Goal: Information Seeking & Learning: Find specific fact

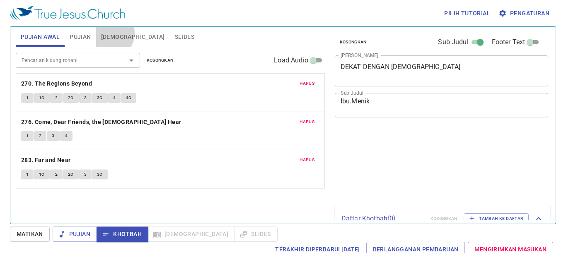
click at [108, 33] on span "[DEMOGRAPHIC_DATA]" at bounding box center [133, 37] width 64 height 10
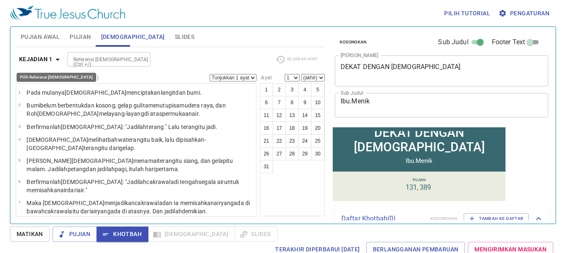
click at [46, 62] on b "Kejadian 1" at bounding box center [36, 59] width 34 height 10
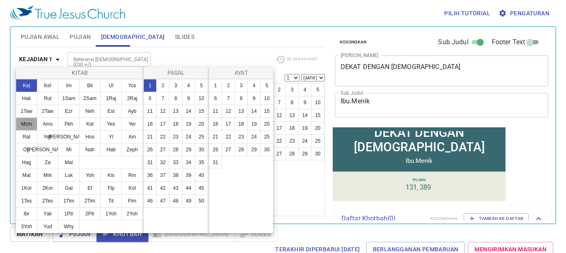
click at [0, 0] on button "Mzm" at bounding box center [0, 0] width 0 height 0
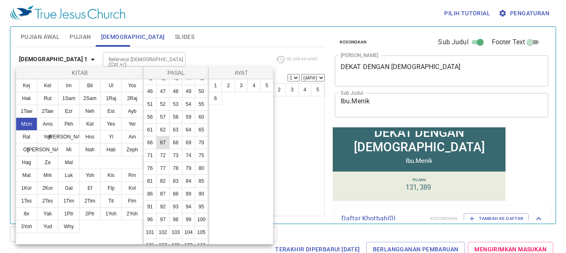
scroll to position [124, 0]
click at [0, 0] on button "73" at bounding box center [0, 0] width 0 height 0
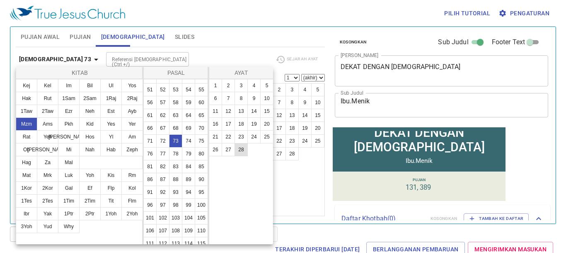
click at [237, 146] on button "28" at bounding box center [240, 149] width 13 height 13
select select "28"
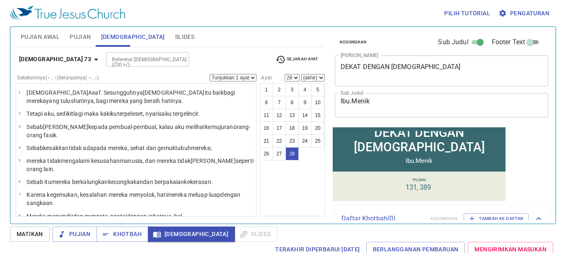
scroll to position [401, 0]
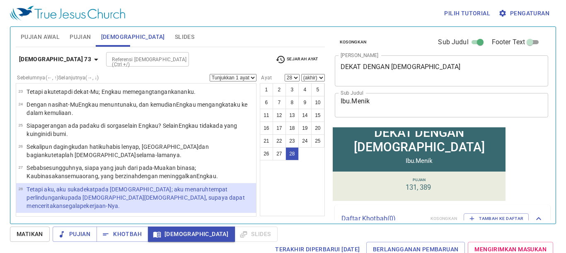
click at [96, 50] on div "Mazmur 73 Referensi Alkitab (Ctrl +/) Referensi Alkitab (Ctrl +/) Sejarah Ayat …" at bounding box center [170, 132] width 309 height 170
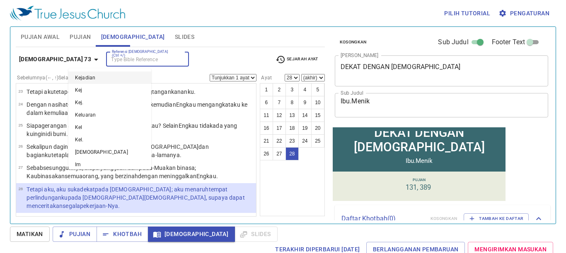
click at [111, 62] on input "Referensi Alkitab (Ctrl +/)" at bounding box center [140, 60] width 64 height 10
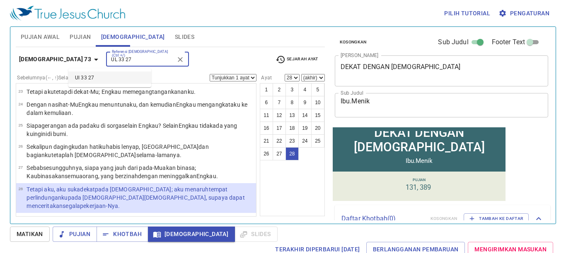
drag, startPoint x: 115, startPoint y: 77, endPoint x: 122, endPoint y: 77, distance: 6.6
click at [117, 77] on li "Ul 33 27" at bounding box center [109, 78] width 83 height 12
type input "Ul 33 27"
select select "27"
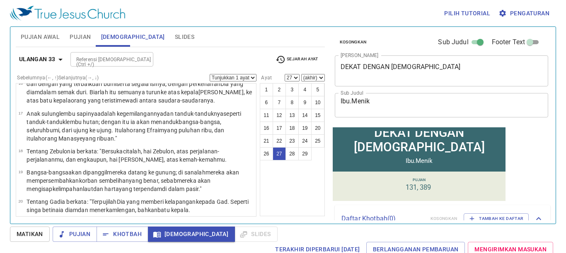
scroll to position [584, 0]
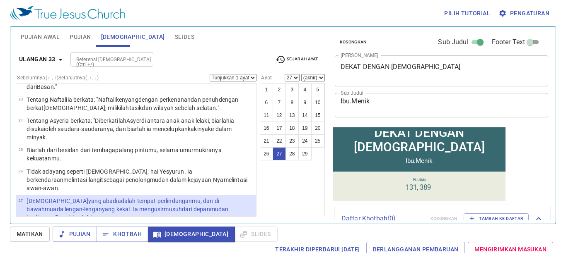
click at [99, 75] on label "Sebelumnya (←, ↑) Selanjutnya (→, ↓)" at bounding box center [58, 77] width 82 height 5
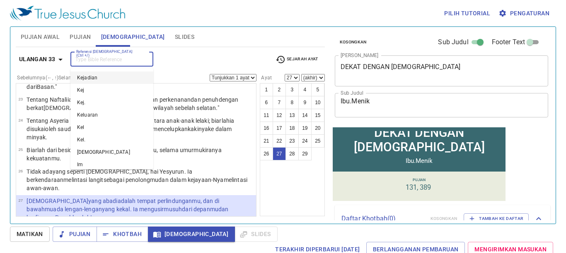
drag, startPoint x: 102, startPoint y: 64, endPoint x: 108, endPoint y: 53, distance: 12.2
click at [102, 63] on input "Referensi Alkitab (Ctrl +/)" at bounding box center [105, 60] width 64 height 10
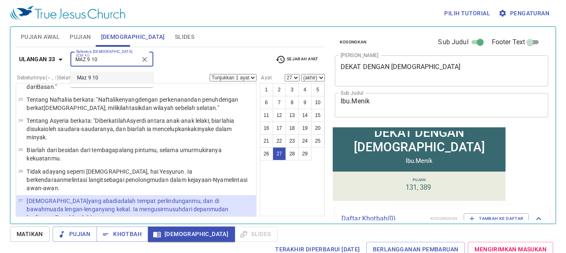
click at [77, 75] on li "Maz 9 10" at bounding box center [111, 78] width 83 height 12
type input "MAZ 9 10"
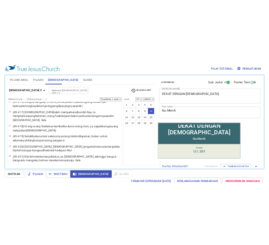
scroll to position [147, 0]
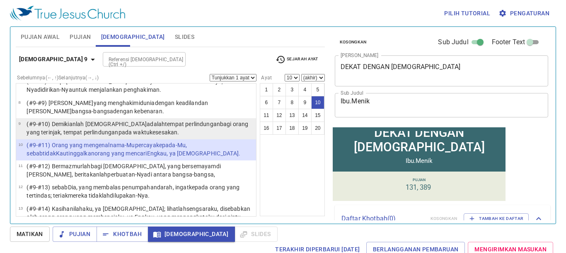
click at [72, 123] on p "(#9-#10) Demikianlah TUHAN adalah tempat perlindungan bagi orang yang terinjak …" at bounding box center [140, 128] width 227 height 17
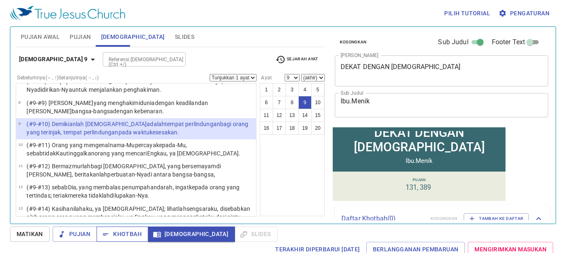
click at [106, 231] on icon "button" at bounding box center [105, 235] width 8 height 8
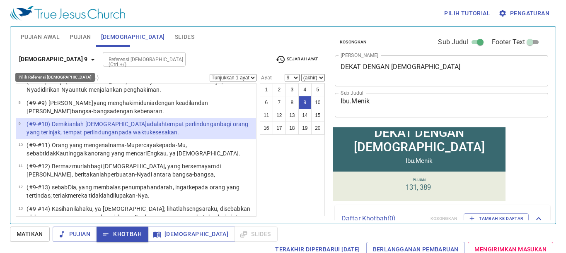
click at [41, 60] on b "Mazmur 9" at bounding box center [53, 59] width 69 height 10
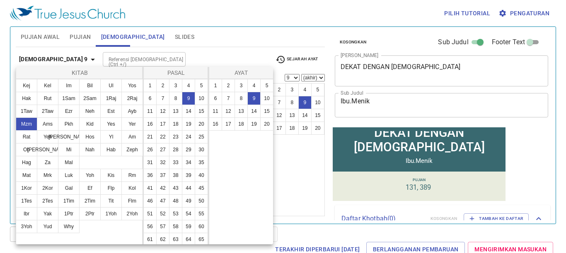
drag, startPoint x: 200, startPoint y: 181, endPoint x: 196, endPoint y: 184, distance: 5.2
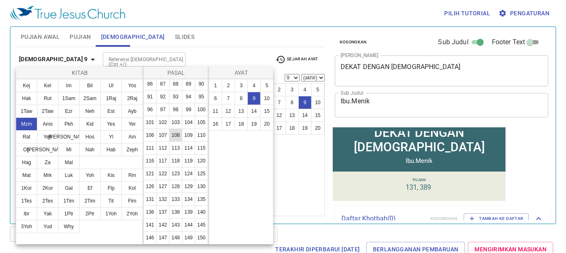
scroll to position [166, 0]
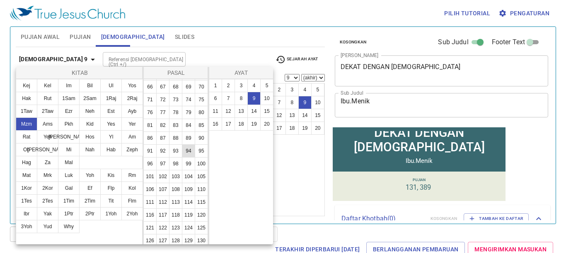
click at [182, 158] on button "94" at bounding box center [188, 151] width 13 height 13
click at [229, 132] on button "22" at bounding box center [228, 136] width 13 height 13
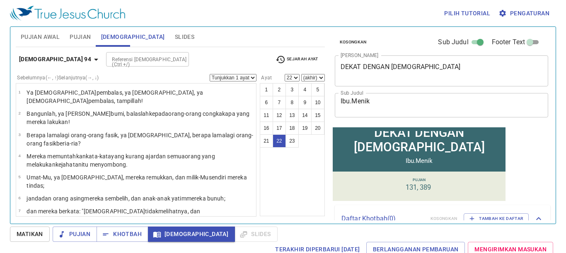
scroll to position [328, 0]
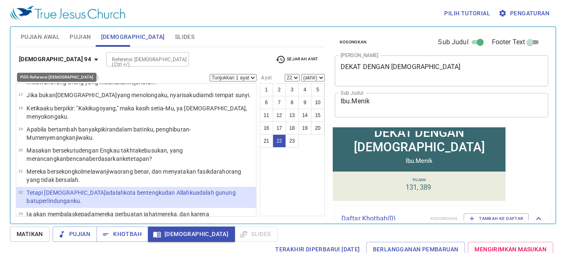
click at [43, 46] on div "Pujian Awal Pujian Alkitab Slides Pencarian kidung rohani Pencarian kidung roha…" at bounding box center [170, 122] width 316 height 197
click at [49, 64] on b "Mazmur 94" at bounding box center [55, 59] width 72 height 10
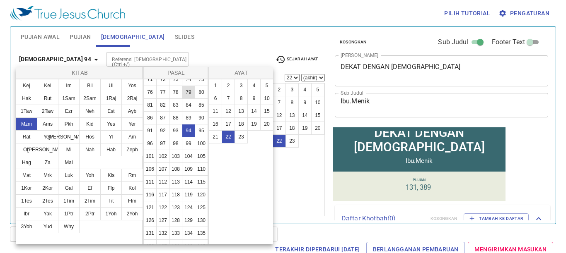
scroll to position [166, 0]
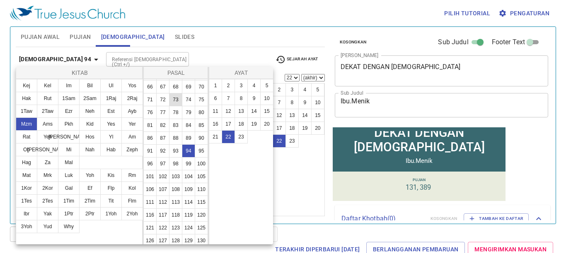
click at [169, 106] on button "73" at bounding box center [175, 99] width 13 height 13
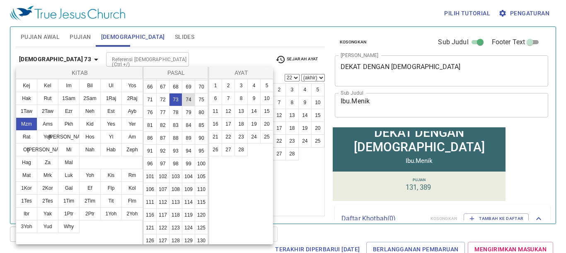
scroll to position [0, 0]
click at [215, 86] on button "1" at bounding box center [215, 85] width 13 height 13
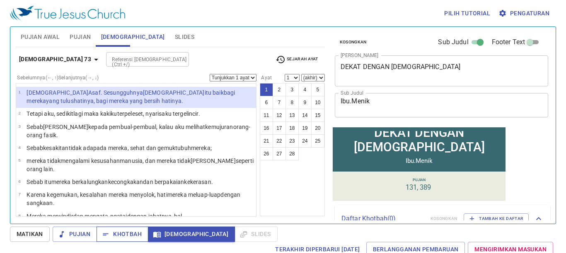
click at [134, 235] on span "Khotbah" at bounding box center [122, 234] width 39 height 10
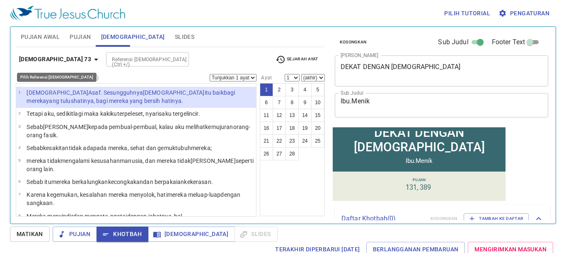
click at [43, 57] on b "Mazmur 73" at bounding box center [55, 59] width 72 height 10
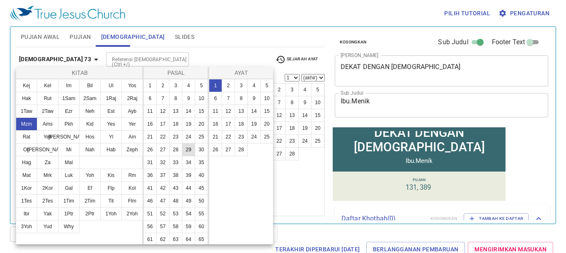
drag, startPoint x: 147, startPoint y: 199, endPoint x: 150, endPoint y: 181, distance: 18.8
click at [156, 182] on button "37" at bounding box center [162, 175] width 13 height 13
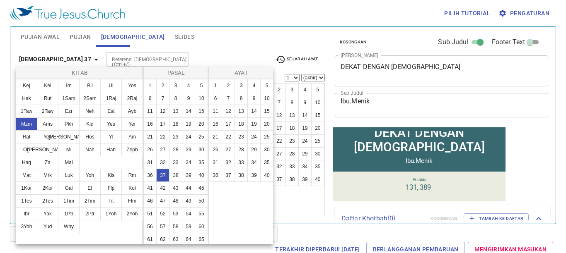
drag, startPoint x: 227, startPoint y: 16, endPoint x: 214, endPoint y: 29, distance: 18.7
click at [227, 16] on div at bounding box center [283, 126] width 566 height 253
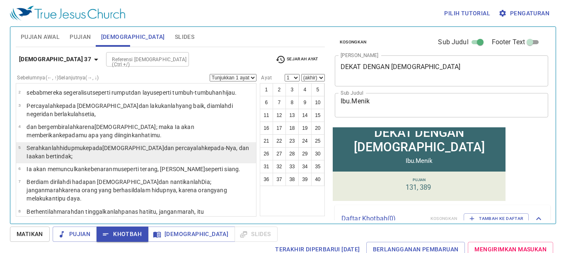
scroll to position [41, 0]
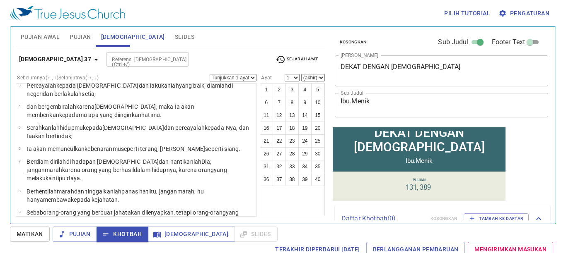
click at [31, 69] on div "Mazmur 37 Referensi Alkitab (Ctrl +/) Referensi Alkitab (Ctrl +/) Sejarah Ayat" at bounding box center [170, 62] width 309 height 23
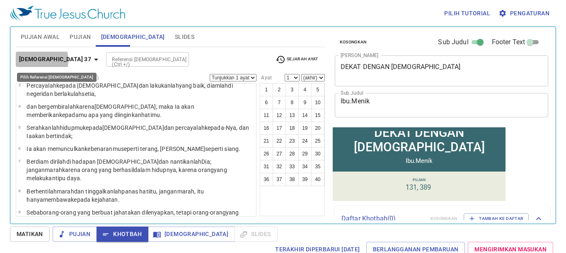
click at [35, 60] on b "Mazmur 37" at bounding box center [55, 59] width 72 height 10
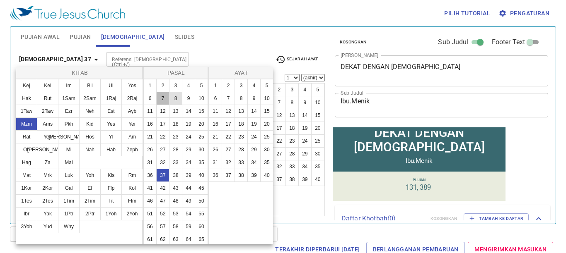
drag, startPoint x: 175, startPoint y: 94, endPoint x: 189, endPoint y: 101, distance: 15.7
click at [169, 96] on button "7" at bounding box center [162, 98] width 13 height 13
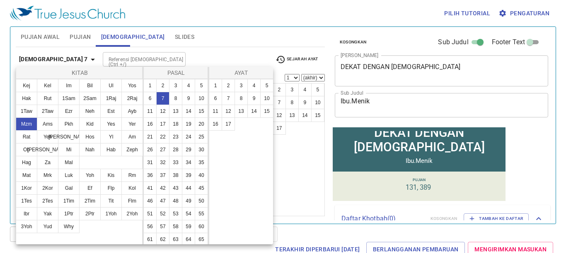
scroll to position [0, 0]
click at [268, 103] on button "10" at bounding box center [266, 98] width 13 height 13
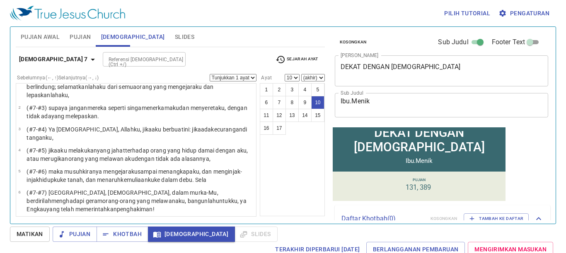
scroll to position [64, 0]
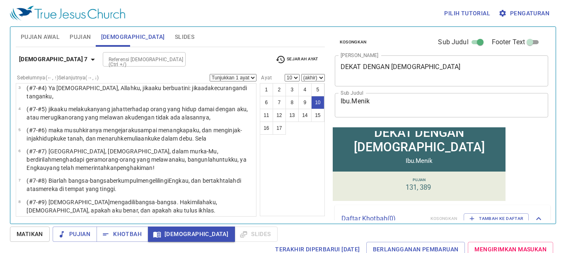
click at [129, 220] on wh7451 "orang fasik , tetapi teguhkanlah orang yang benar , Engkau, yang menguji hati d…" at bounding box center [138, 227] width 222 height 15
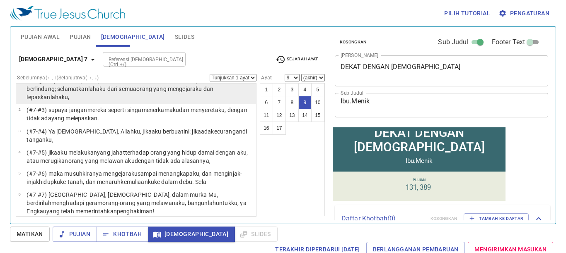
scroll to position [0, 0]
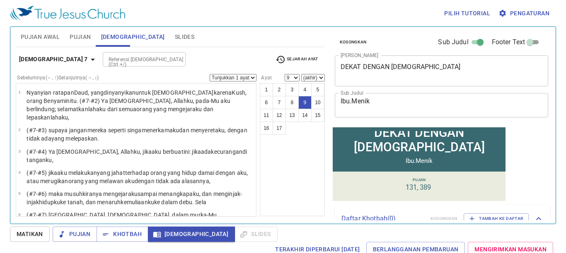
click at [43, 63] on b "Mazmur 7" at bounding box center [53, 59] width 69 height 10
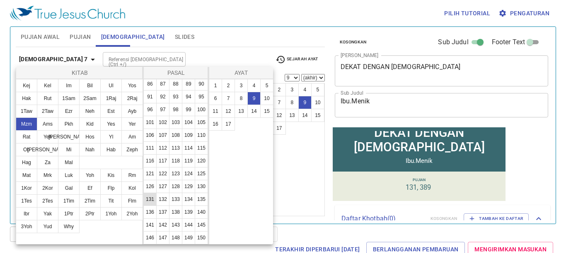
scroll to position [290, 0]
click at [182, 166] on button "119" at bounding box center [188, 160] width 13 height 13
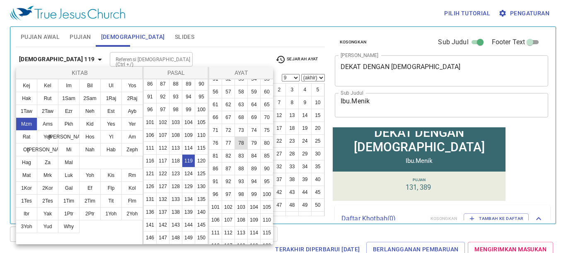
scroll to position [166, 0]
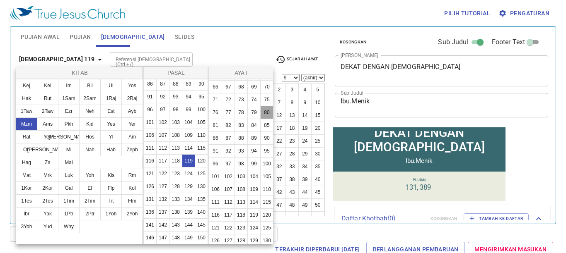
click at [260, 119] on button "80" at bounding box center [266, 112] width 13 height 13
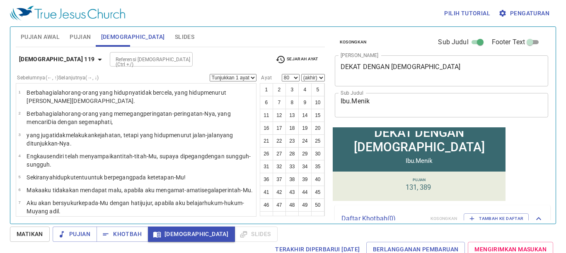
scroll to position [1440, 0]
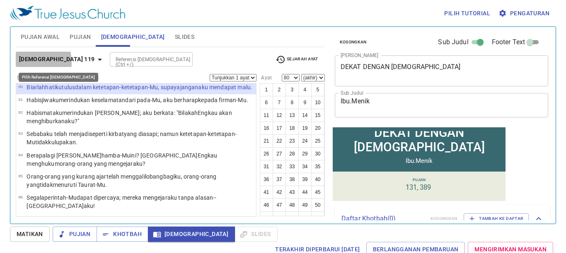
click at [24, 62] on b "Mazmur 119" at bounding box center [57, 59] width 76 height 10
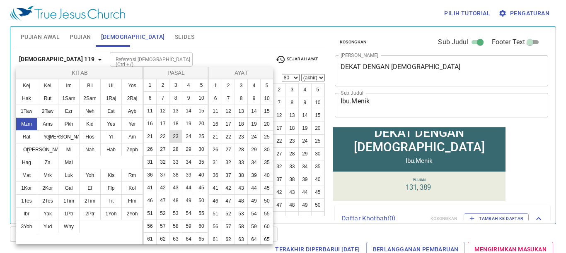
scroll to position [0, 0]
drag, startPoint x: 190, startPoint y: 151, endPoint x: 212, endPoint y: 131, distance: 29.3
click at [190, 144] on button "24" at bounding box center [188, 136] width 13 height 13
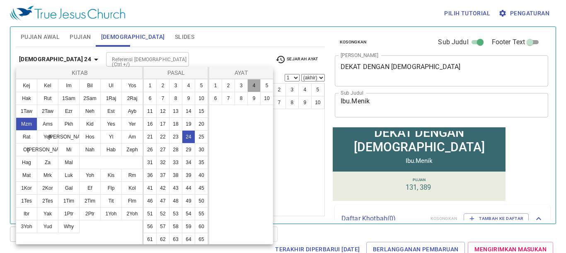
click at [248, 82] on button "4" at bounding box center [253, 85] width 13 height 13
select select "4"
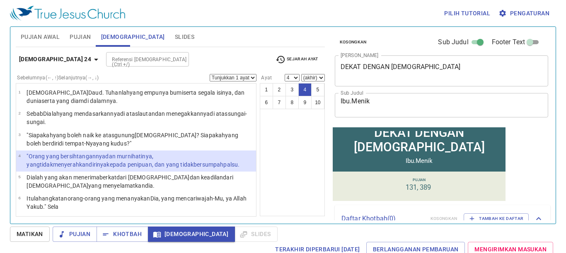
click at [108, 55] on input "Referensi Alkitab (Ctrl +/)" at bounding box center [140, 60] width 64 height 10
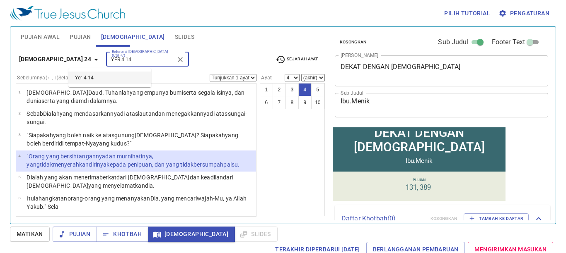
click at [139, 76] on li "Yer 4 14" at bounding box center [109, 78] width 83 height 12
type input "YER 4 14"
select select "14"
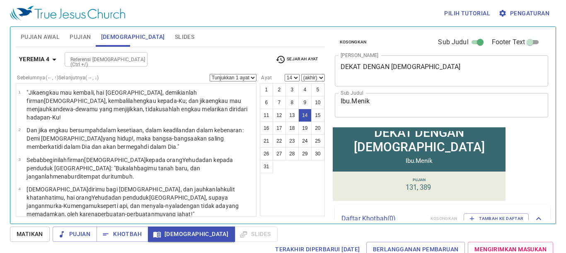
scroll to position [306, 0]
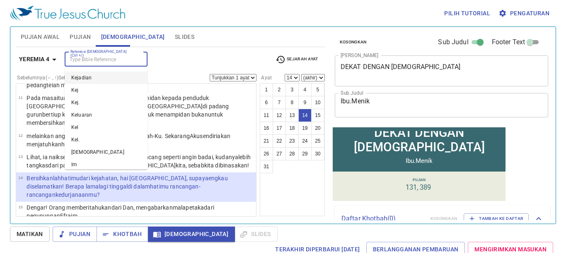
click at [103, 55] on input "Referensi Alkitab (Ctrl +/)" at bounding box center [99, 60] width 64 height 10
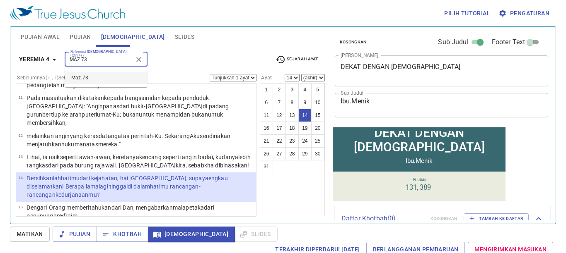
click at [96, 77] on li "Maz 73" at bounding box center [106, 78] width 83 height 12
type input "MAZ 73"
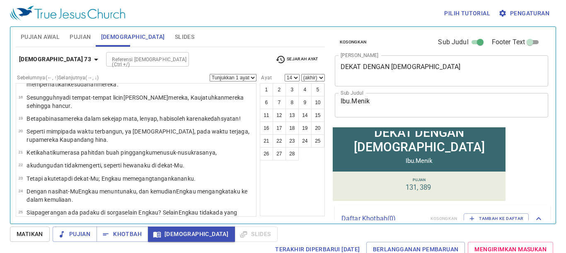
scroll to position [0, 0]
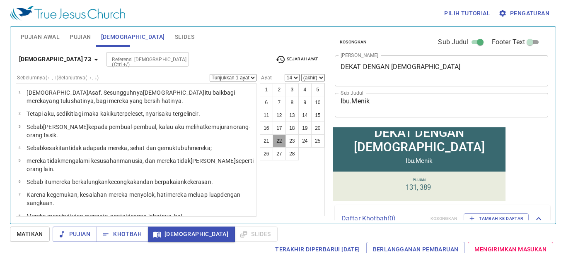
click at [281, 144] on button "22" at bounding box center [278, 141] width 13 height 13
select select "22"
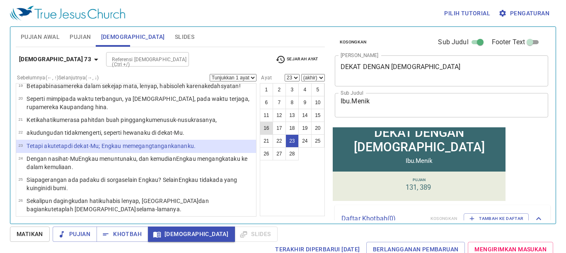
select select "24"
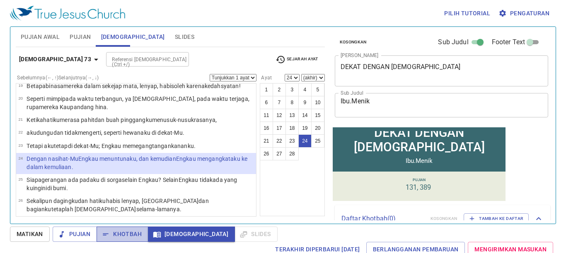
click at [108, 239] on span "Khotbah" at bounding box center [122, 234] width 39 height 10
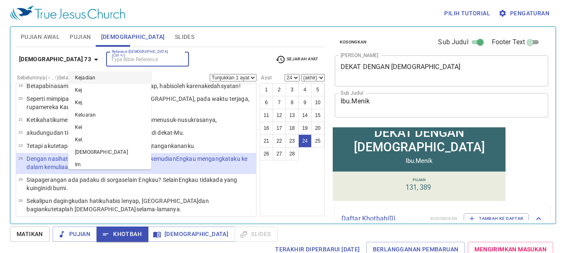
click at [108, 63] on input "Referensi Alkitab (Ctrl +/)" at bounding box center [140, 60] width 64 height 10
click at [82, 74] on li "Ams 16 2" at bounding box center [109, 78] width 83 height 12
type input "AMS 16 2"
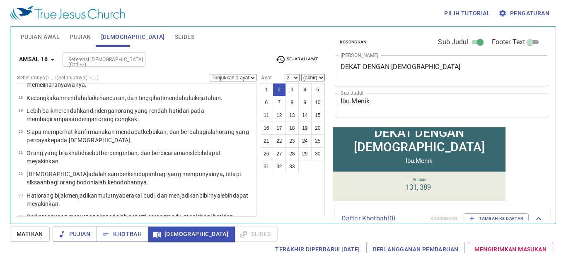
scroll to position [0, 0]
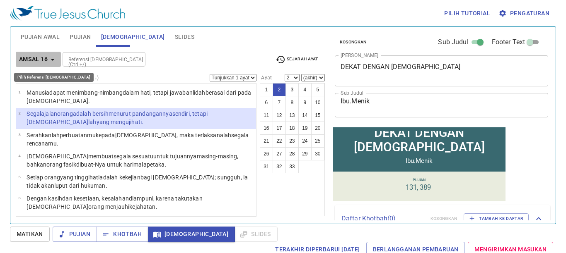
click at [48, 59] on span "Amsal 16" at bounding box center [38, 59] width 39 height 10
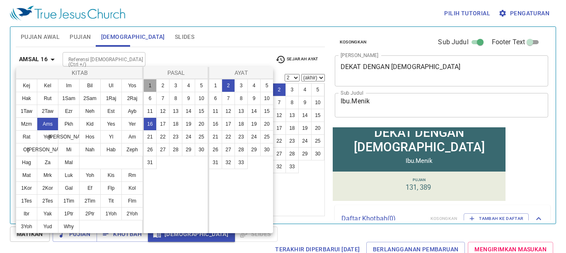
click at [152, 87] on button "1" at bounding box center [149, 85] width 13 height 13
click at [232, 99] on button "7" at bounding box center [228, 98] width 13 height 13
select select "7"
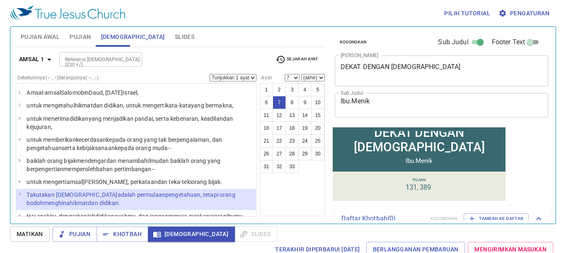
click at [98, 57] on input "Referensi Alkitab (Ctrl +/)" at bounding box center [94, 60] width 64 height 10
click at [99, 79] on li "Maz 73 6" at bounding box center [100, 78] width 83 height 12
type input "MAZ 73 6"
select select "6"
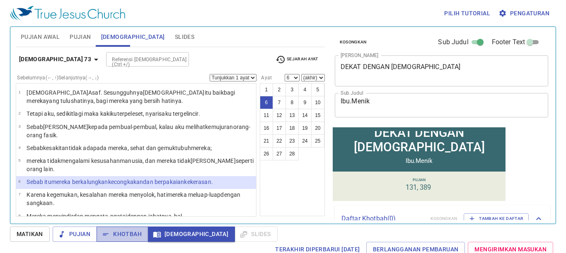
click at [116, 233] on span "Khotbah" at bounding box center [122, 234] width 39 height 10
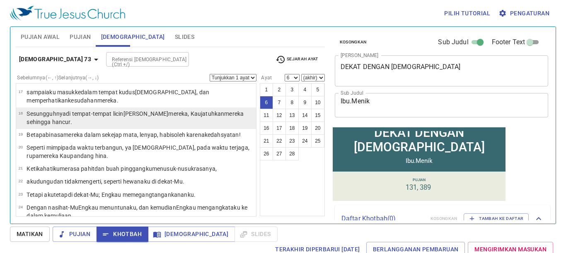
scroll to position [248, 0]
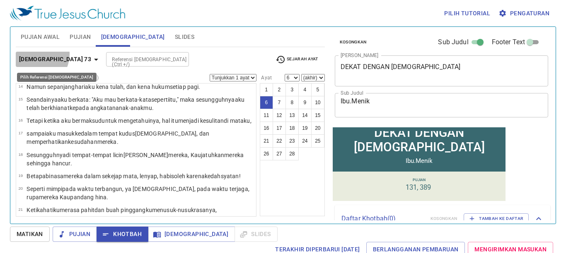
click at [33, 55] on button "Mazmur 73" at bounding box center [60, 59] width 89 height 15
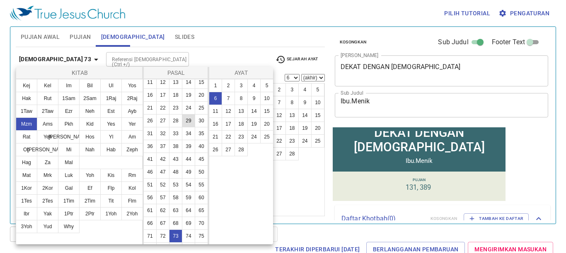
scroll to position [83, 0]
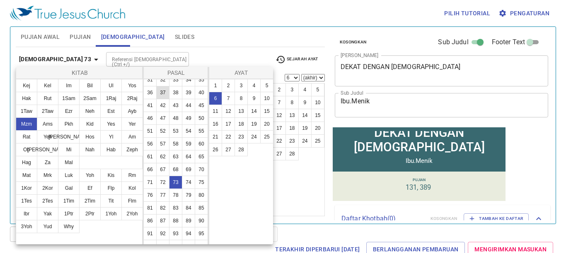
click at [156, 99] on button "37" at bounding box center [162, 92] width 13 height 13
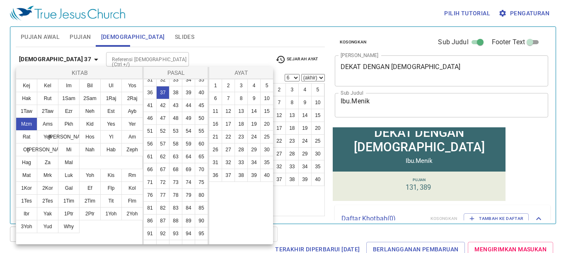
scroll to position [0, 0]
click at [171, 63] on div at bounding box center [283, 126] width 566 height 253
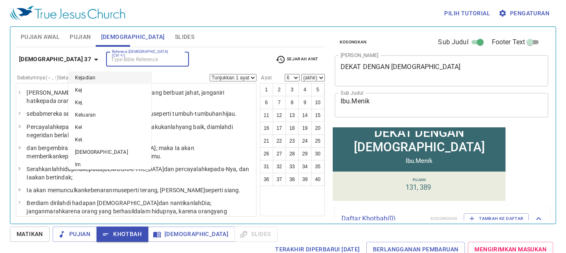
click at [108, 63] on input "Referensi Alkitab (Ctrl +/)" at bounding box center [140, 60] width 64 height 10
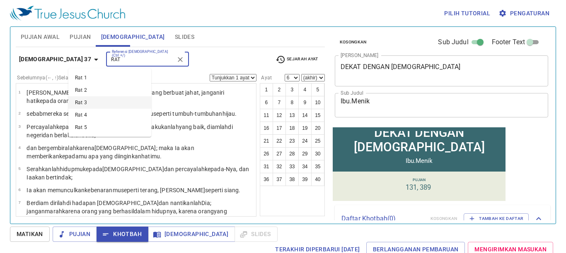
click at [84, 104] on li "Rat 3" at bounding box center [109, 102] width 83 height 12
type input "RAT"
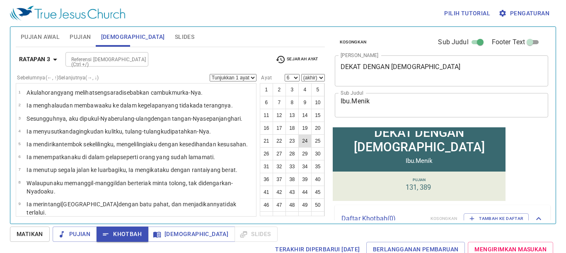
click at [304, 148] on button "24" at bounding box center [304, 141] width 13 height 13
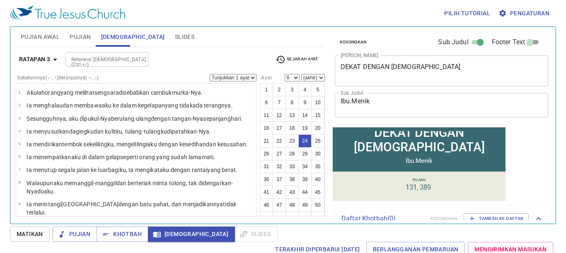
select select "24"
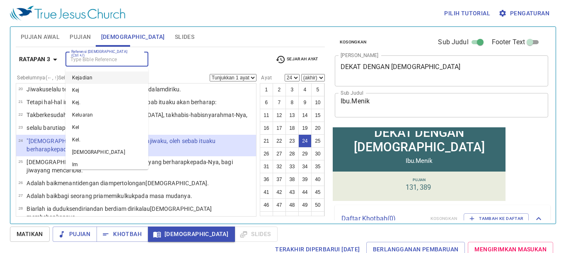
click at [95, 62] on input "Referensi Alkitab (Ctrl +/)" at bounding box center [100, 60] width 64 height 10
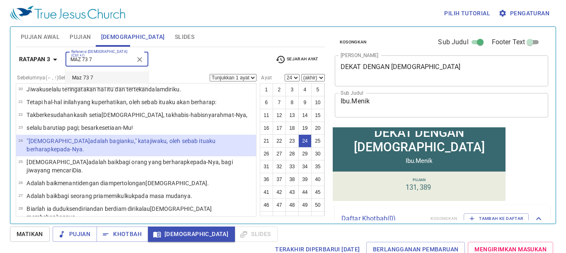
click at [94, 80] on li "Maz 73 7" at bounding box center [106, 78] width 83 height 12
type input "MAZ 73 7"
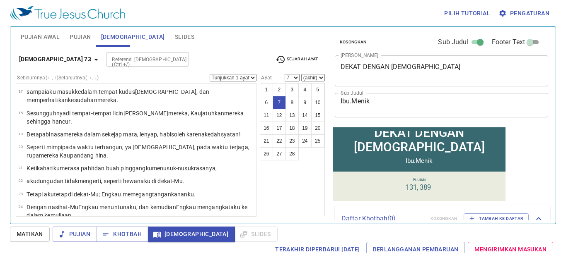
scroll to position [50, 0]
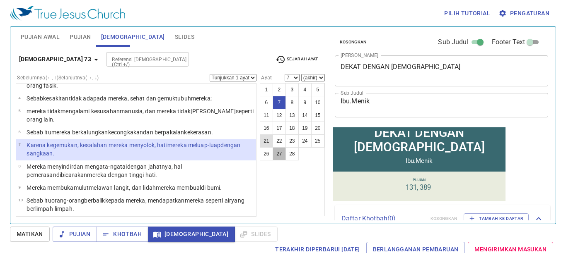
drag, startPoint x: 278, startPoint y: 152, endPoint x: 268, endPoint y: 140, distance: 15.3
click at [279, 152] on button "27" at bounding box center [278, 153] width 13 height 13
select select "27"
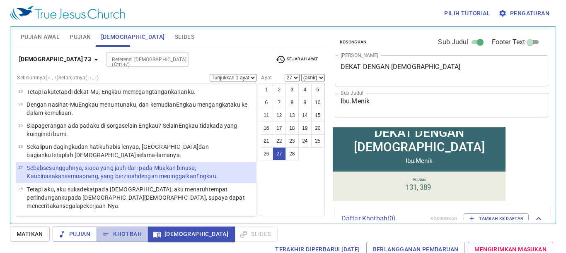
drag, startPoint x: 134, startPoint y: 238, endPoint x: 138, endPoint y: 252, distance: 14.7
click at [135, 239] on span "Khotbah" at bounding box center [122, 234] width 39 height 10
